Goal: Entertainment & Leisure: Consume media (video, audio)

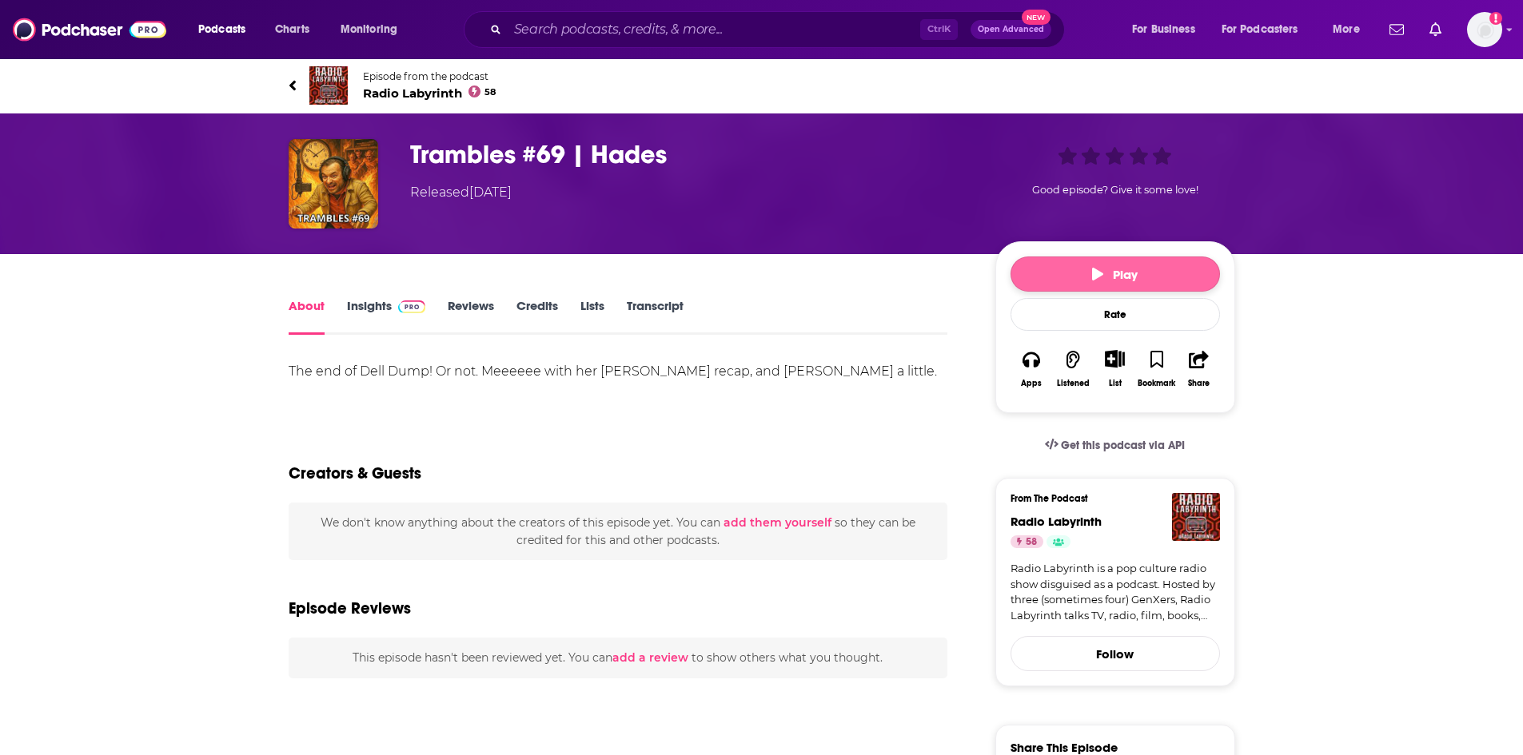
click at [1106, 284] on button "Play" at bounding box center [1115, 274] width 209 height 35
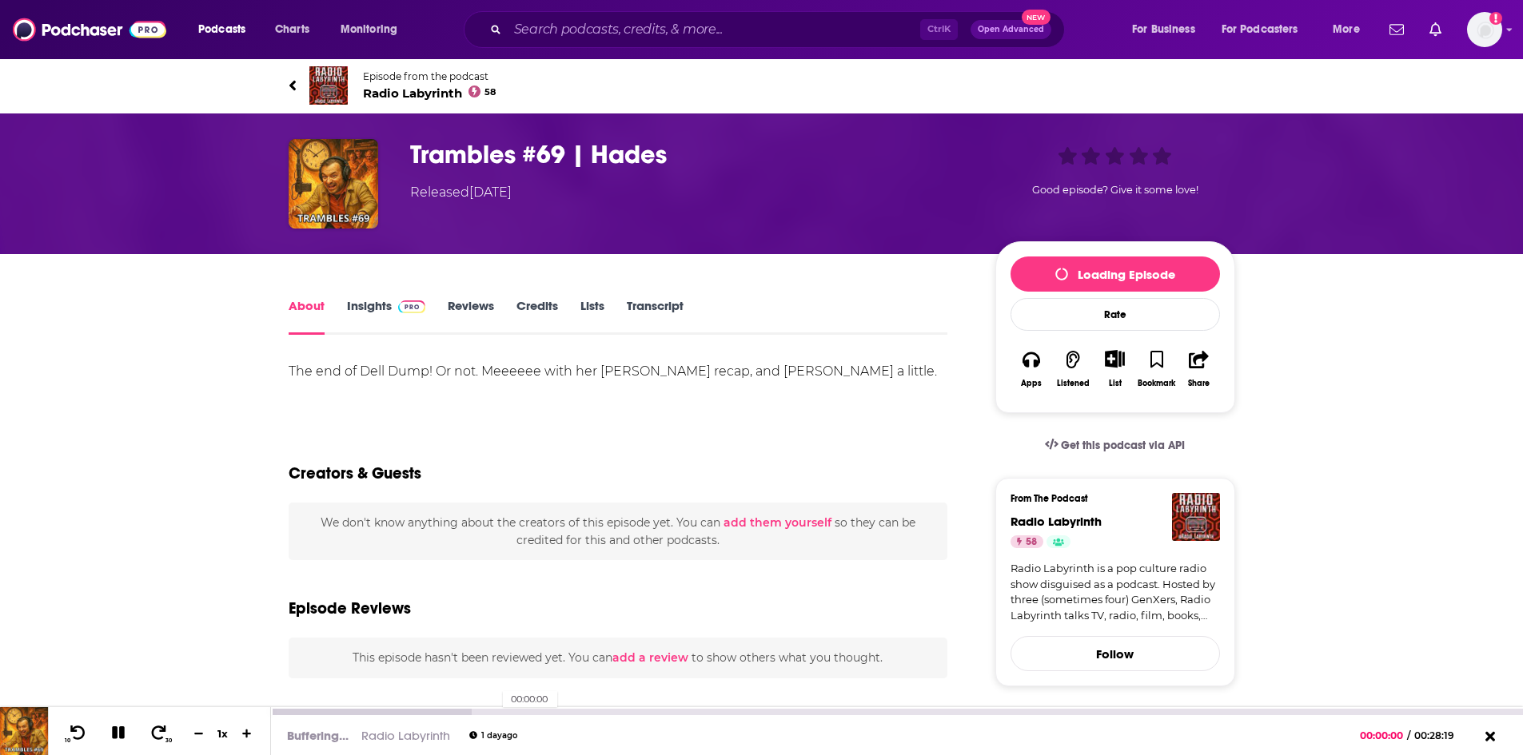
click at [495, 712] on div "00:00:00" at bounding box center [897, 712] width 1252 height 6
click at [160, 739] on icon at bounding box center [159, 733] width 20 height 16
click at [158, 738] on icon at bounding box center [159, 733] width 20 height 16
click at [381, 97] on span "Radio Labyrinth 58" at bounding box center [430, 93] width 134 height 15
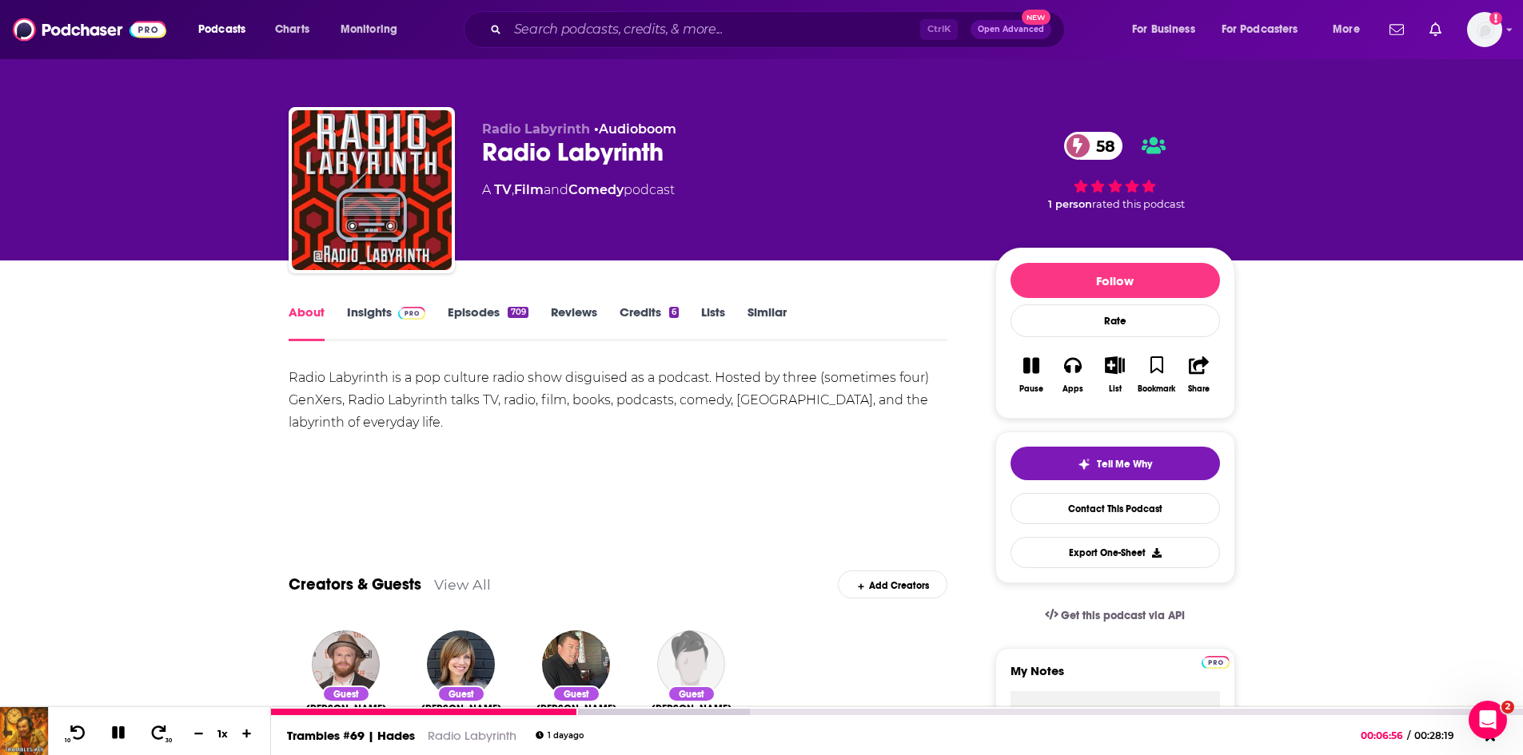
click at [667, 716] on div "Trambles #69 | Hades Radio Labyrinth [DATE] 00:06:56 / 00:28:19" at bounding box center [897, 736] width 1252 height 40
click at [672, 710] on div at bounding box center [510, 712] width 479 height 6
click at [855, 712] on div "00:13:12" at bounding box center [897, 712] width 1252 height 6
click at [1083, 711] on div "00:18:22" at bounding box center [897, 712] width 1252 height 6
click at [1194, 713] on div at bounding box center [758, 712] width 975 height 6
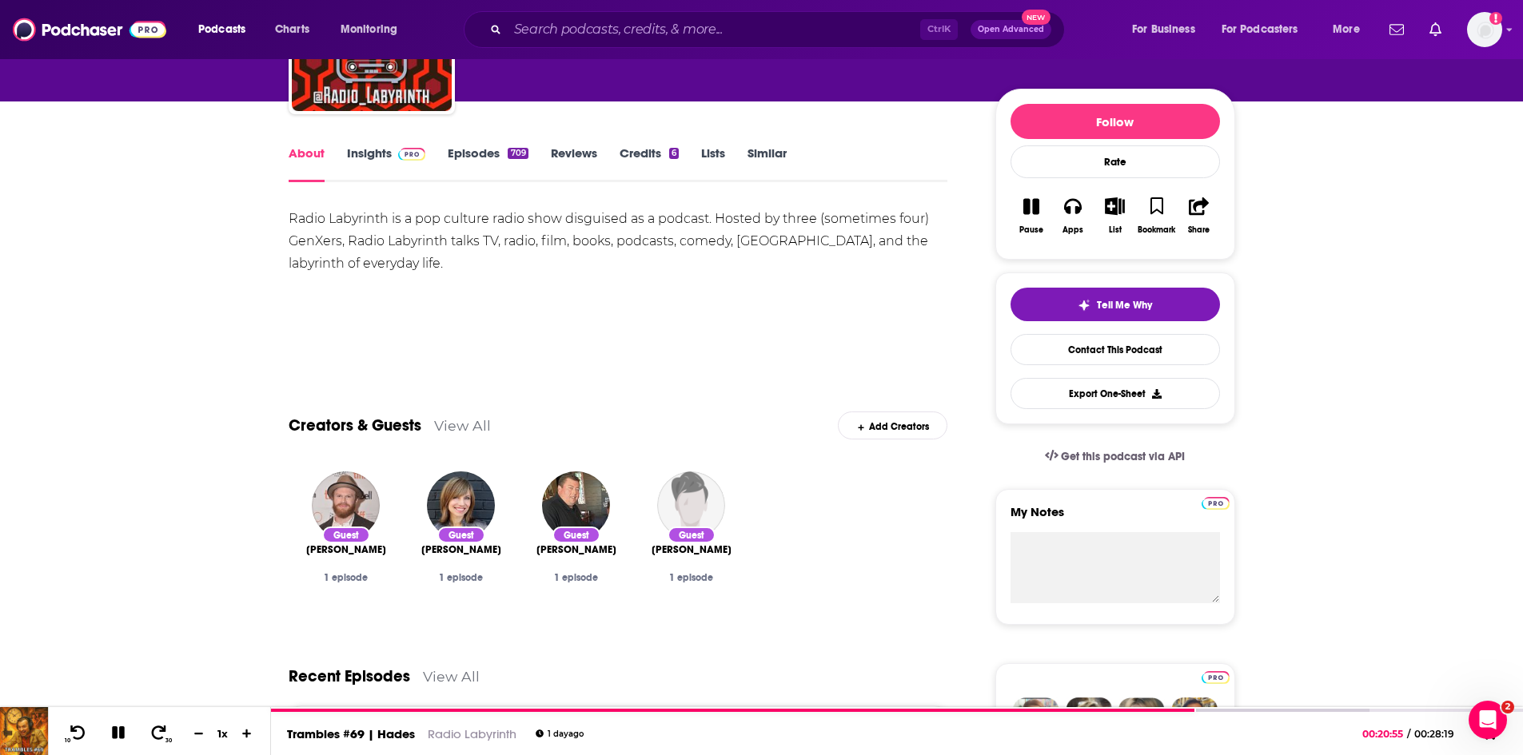
scroll to position [160, 0]
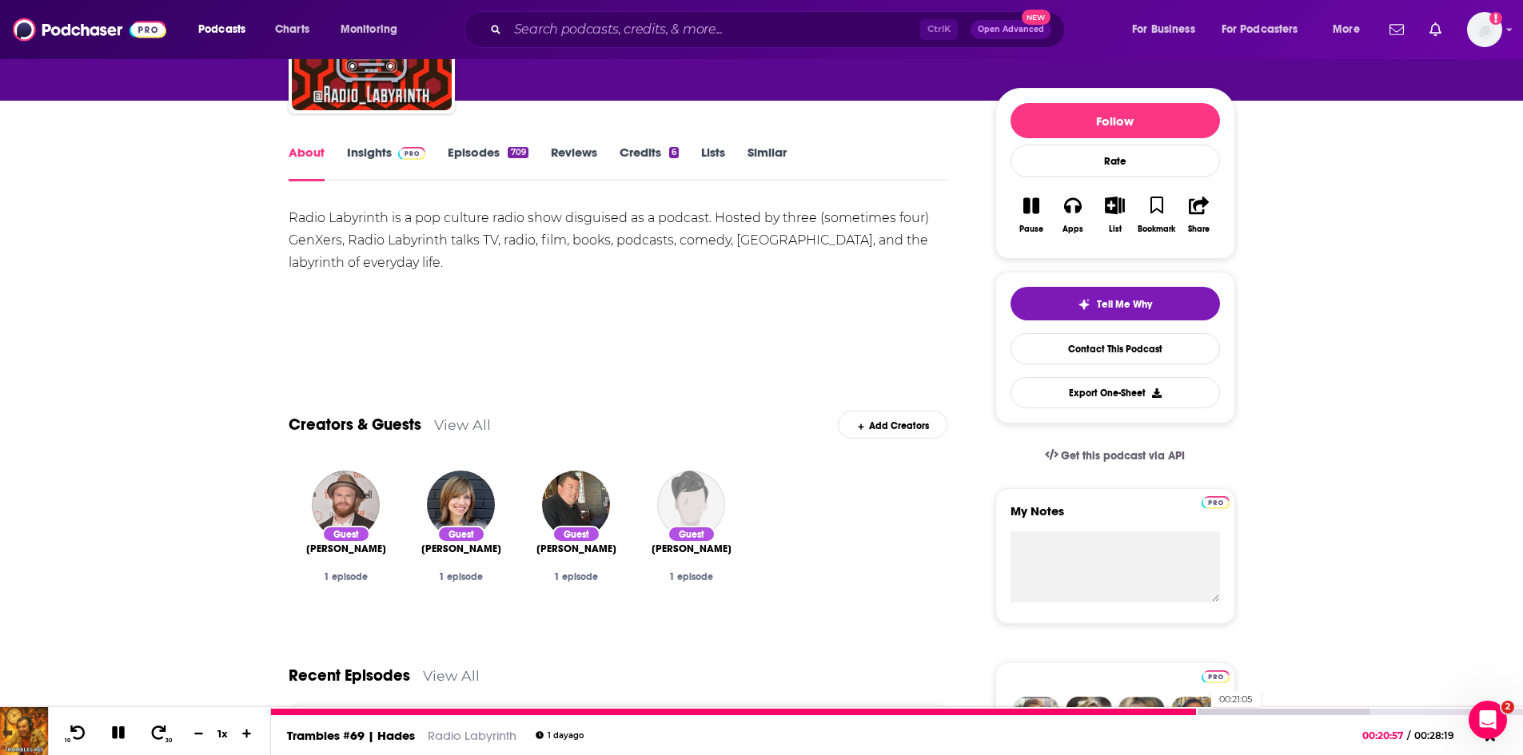
click at [1203, 712] on div at bounding box center [820, 712] width 1098 height 6
click at [1228, 710] on div at bounding box center [820, 712] width 1098 height 6
click at [1239, 711] on div at bounding box center [820, 712] width 1098 height 6
click at [120, 740] on icon at bounding box center [118, 734] width 22 height 22
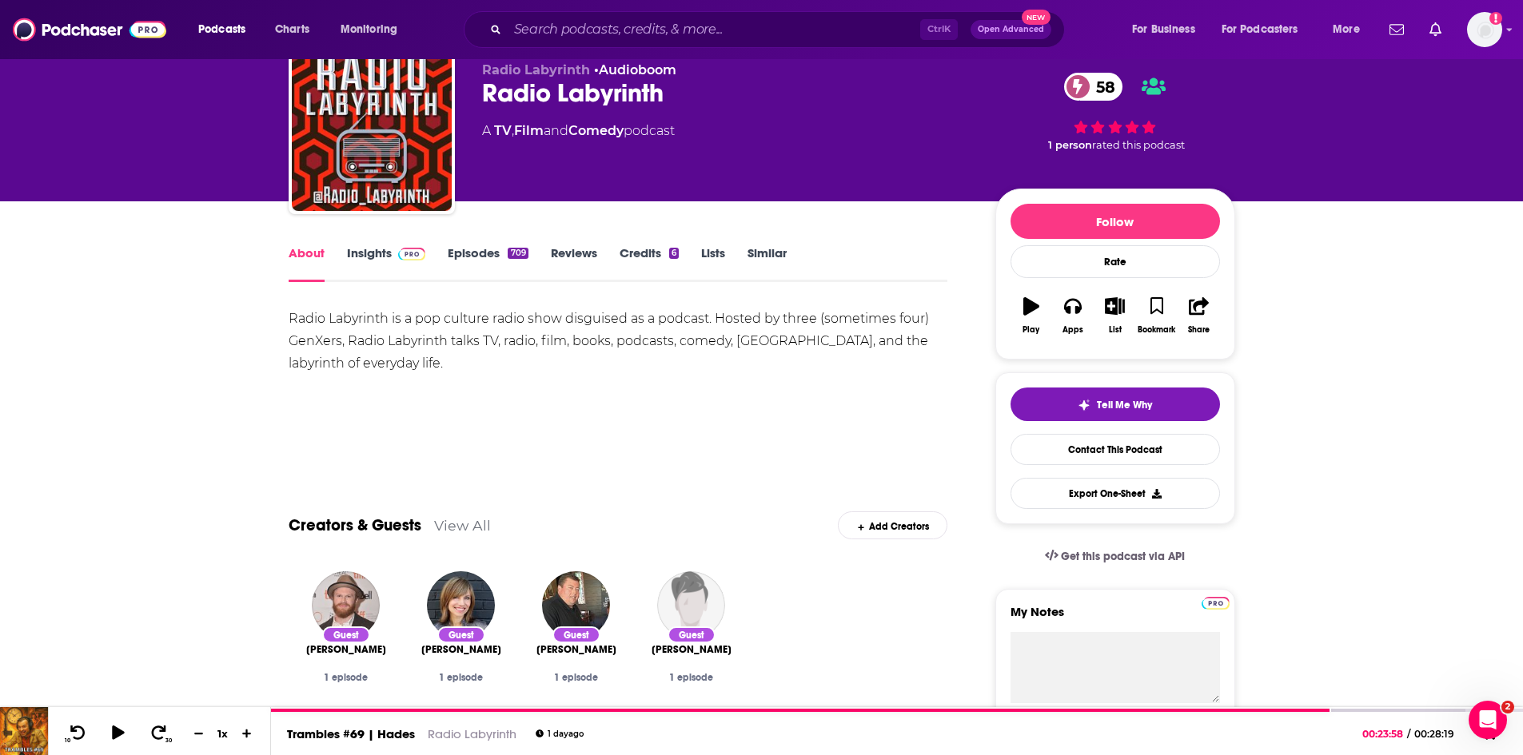
scroll to position [0, 0]
